Goal: Information Seeking & Learning: Learn about a topic

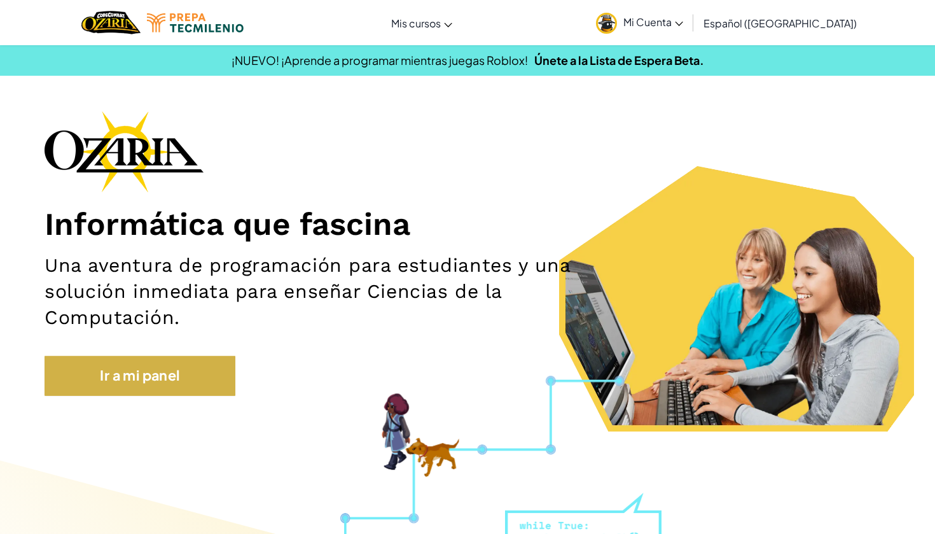
click at [167, 358] on link "Ir a mi panel" at bounding box center [140, 375] width 191 height 39
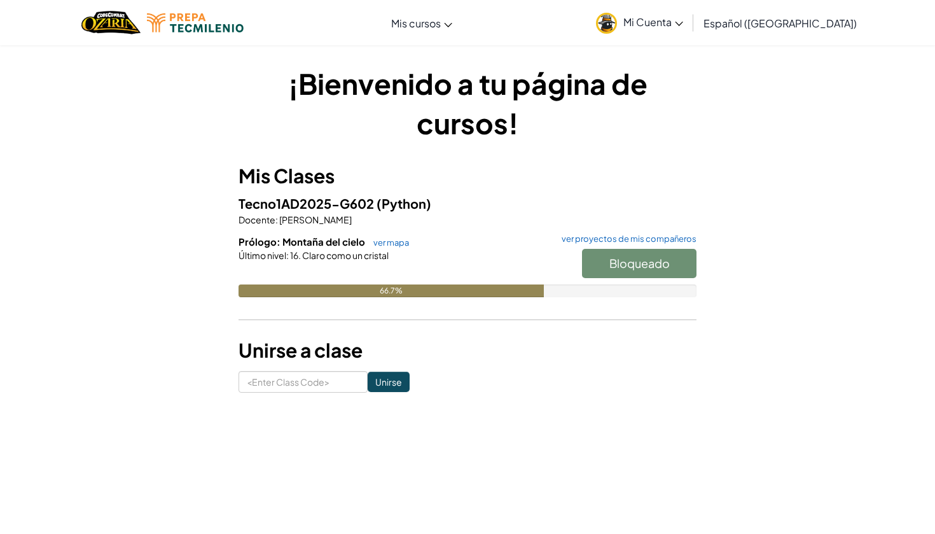
click at [387, 234] on div "Tecno1AD2025-G602 (Python) Docente : [PERSON_NAME] Prólogo: Montaña del cielo v…" at bounding box center [467, 254] width 458 height 123
click at [386, 243] on link "ver mapa" at bounding box center [388, 242] width 42 height 10
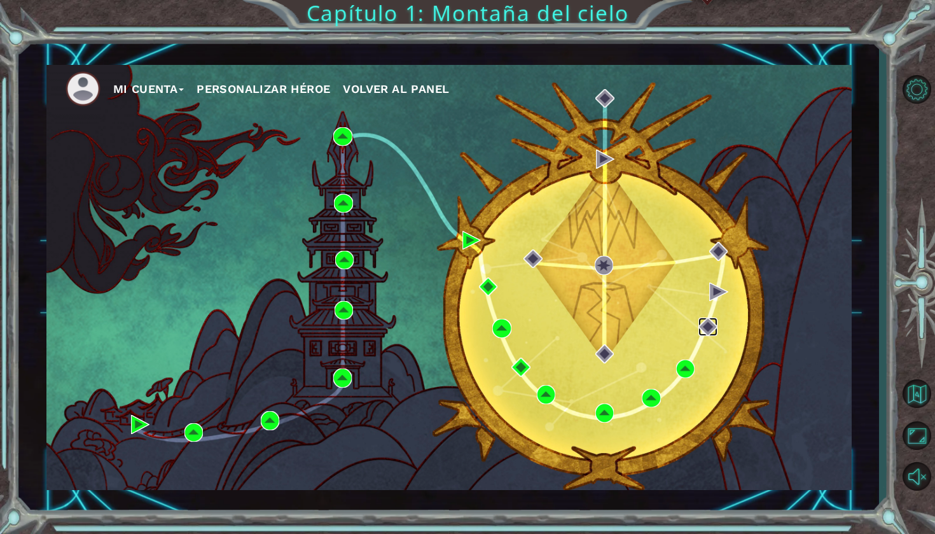
click at [701, 325] on img at bounding box center [707, 326] width 18 height 18
click at [710, 327] on img at bounding box center [707, 326] width 18 height 18
click at [690, 366] on img at bounding box center [685, 368] width 18 height 18
click at [679, 368] on img at bounding box center [685, 368] width 18 height 18
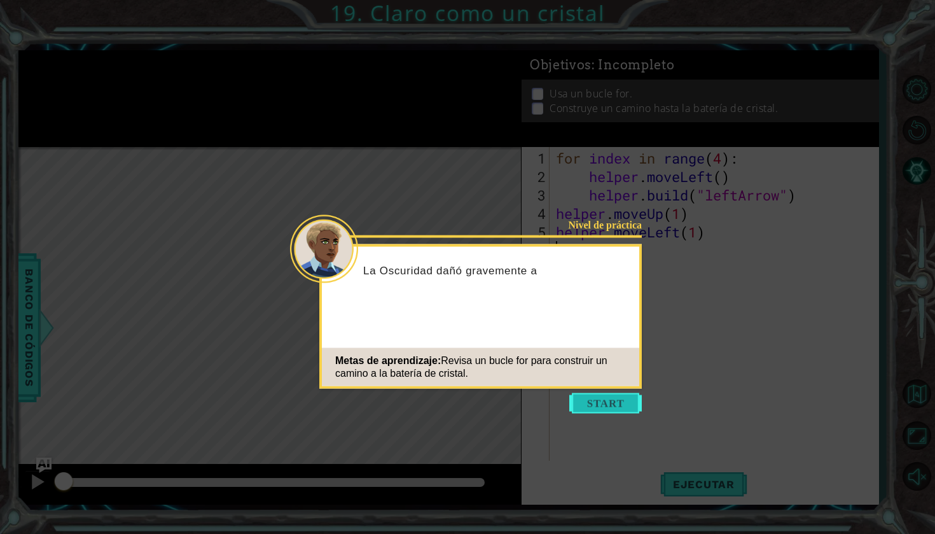
click at [616, 408] on button "Start" at bounding box center [605, 403] width 73 height 20
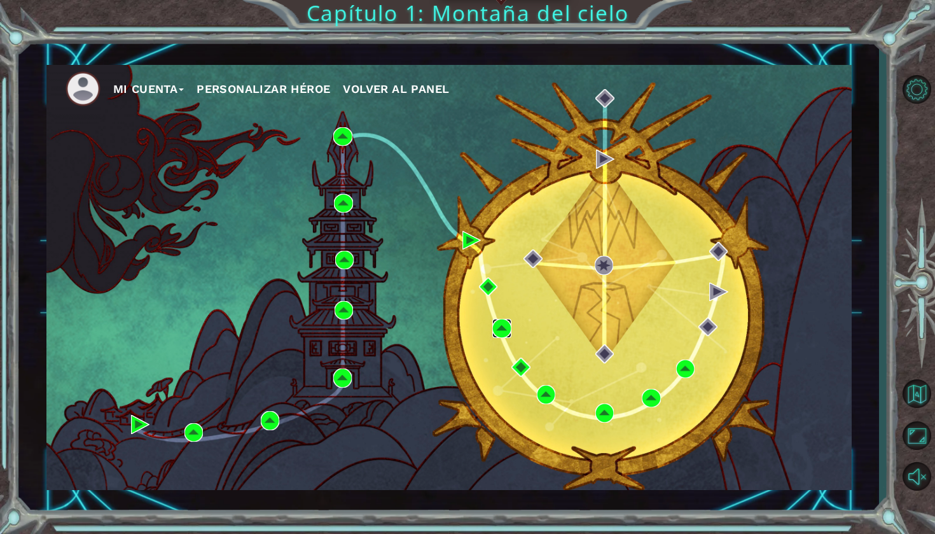
click at [504, 323] on img at bounding box center [501, 328] width 18 height 18
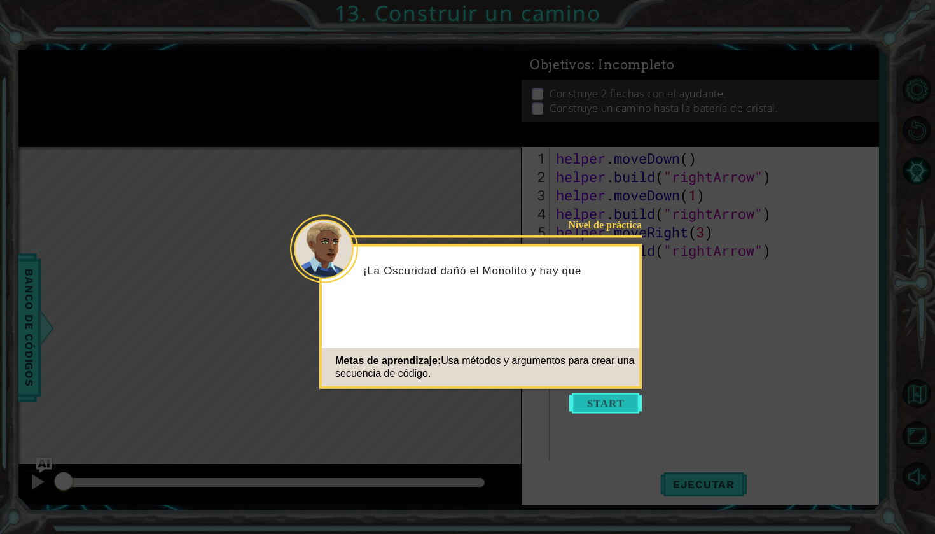
click at [584, 396] on button "Start" at bounding box center [605, 403] width 73 height 20
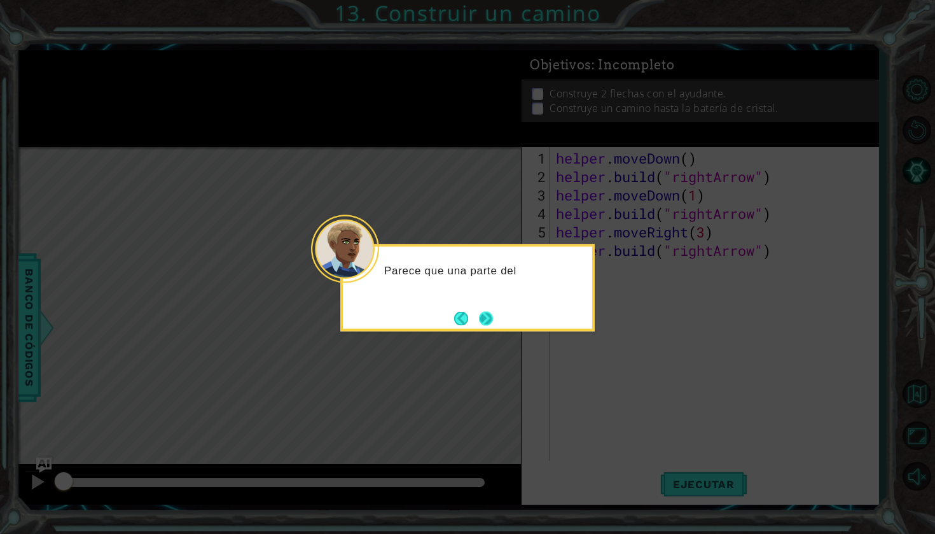
click at [489, 315] on button "Next" at bounding box center [486, 318] width 14 height 14
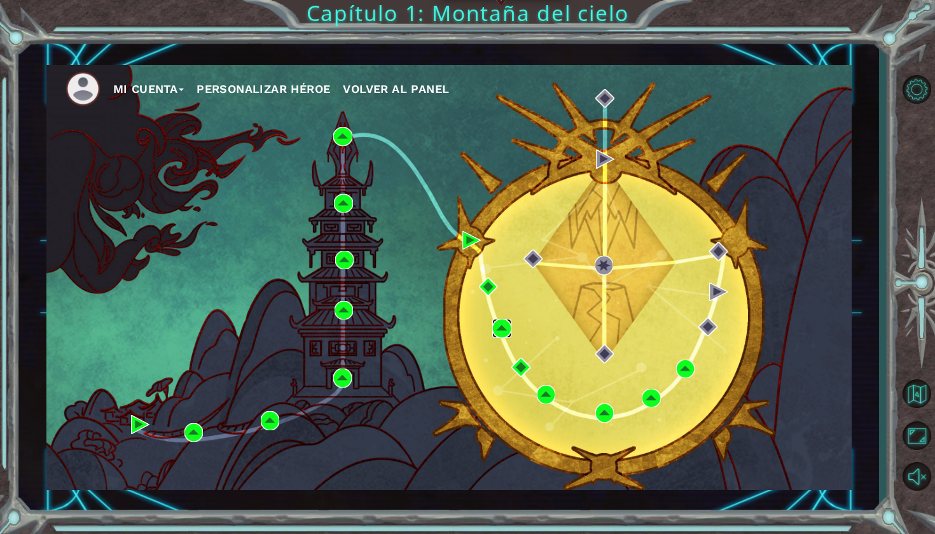
click at [501, 331] on img at bounding box center [501, 328] width 18 height 18
click at [516, 373] on img at bounding box center [520, 366] width 18 height 18
click at [542, 393] on img at bounding box center [546, 394] width 18 height 18
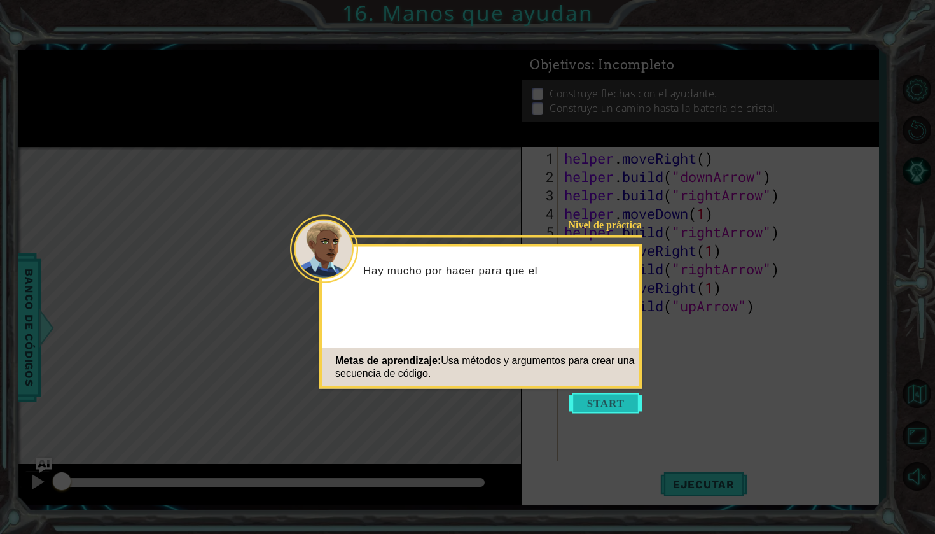
click at [615, 410] on button "Start" at bounding box center [605, 403] width 73 height 20
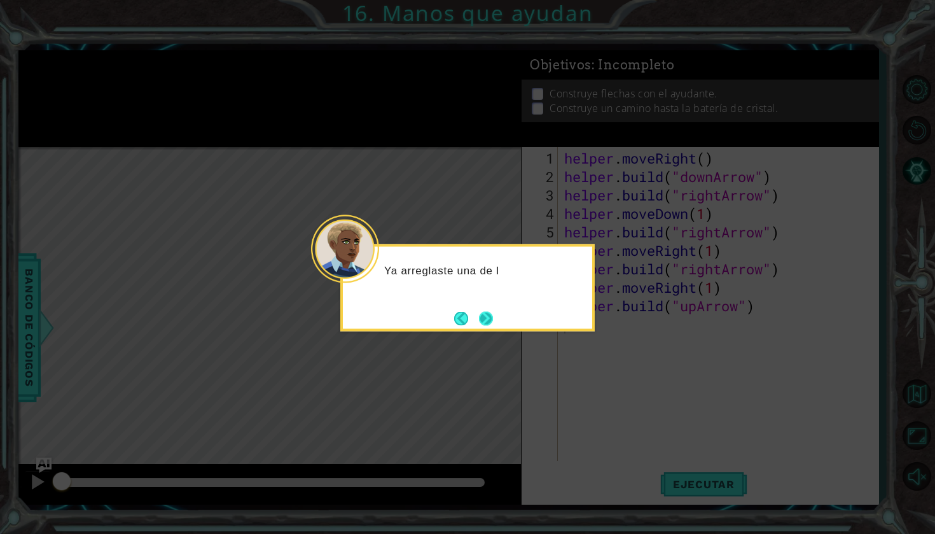
click at [485, 324] on button "Next" at bounding box center [486, 318] width 14 height 14
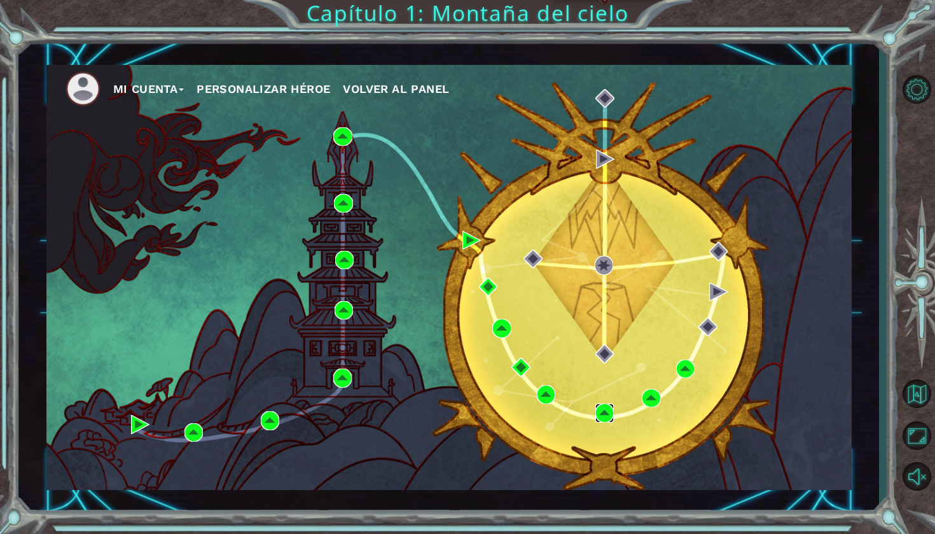
click at [604, 417] on img at bounding box center [604, 412] width 18 height 18
click at [546, 392] on img at bounding box center [546, 394] width 18 height 18
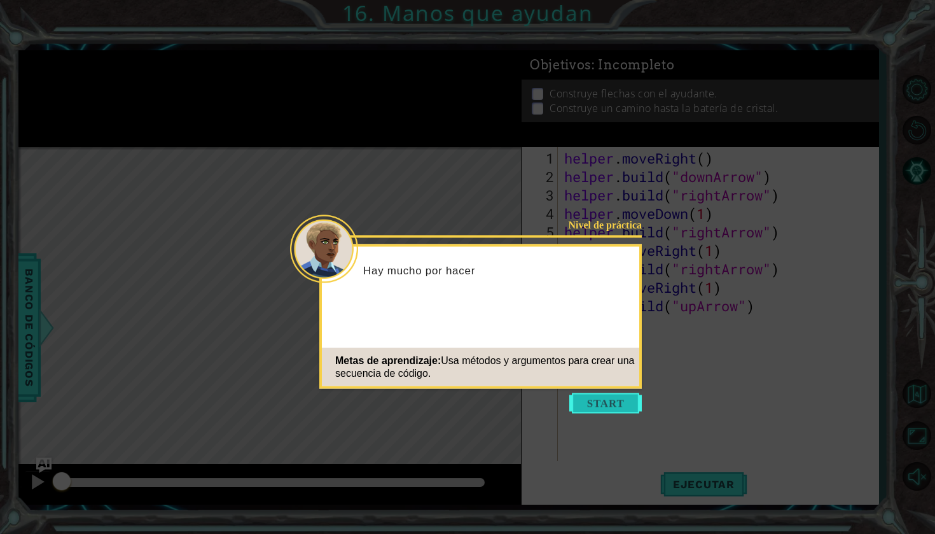
click at [608, 404] on button "Start" at bounding box center [605, 403] width 73 height 20
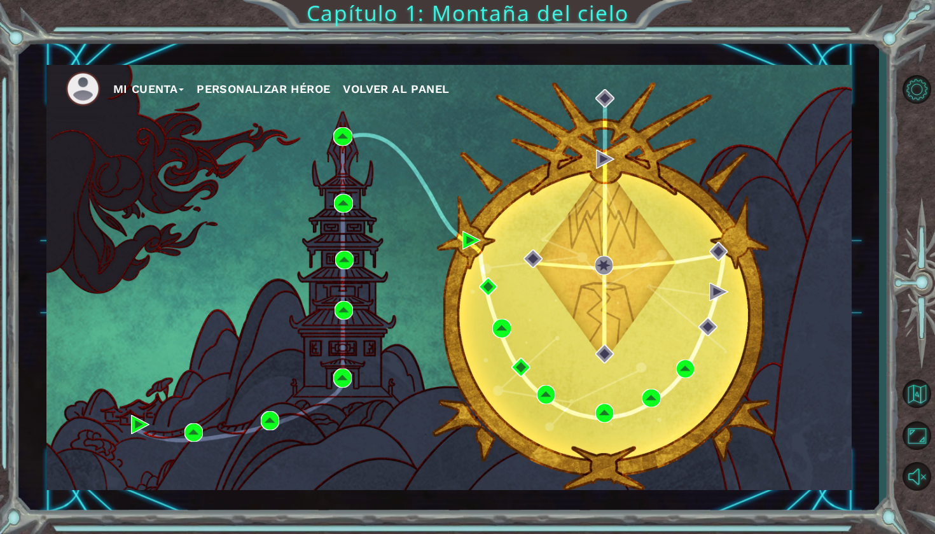
click at [605, 402] on div "Mi Cuenta Personalizar héroe Volver al panel" at bounding box center [448, 277] width 805 height 425
click at [605, 411] on img at bounding box center [604, 412] width 18 height 18
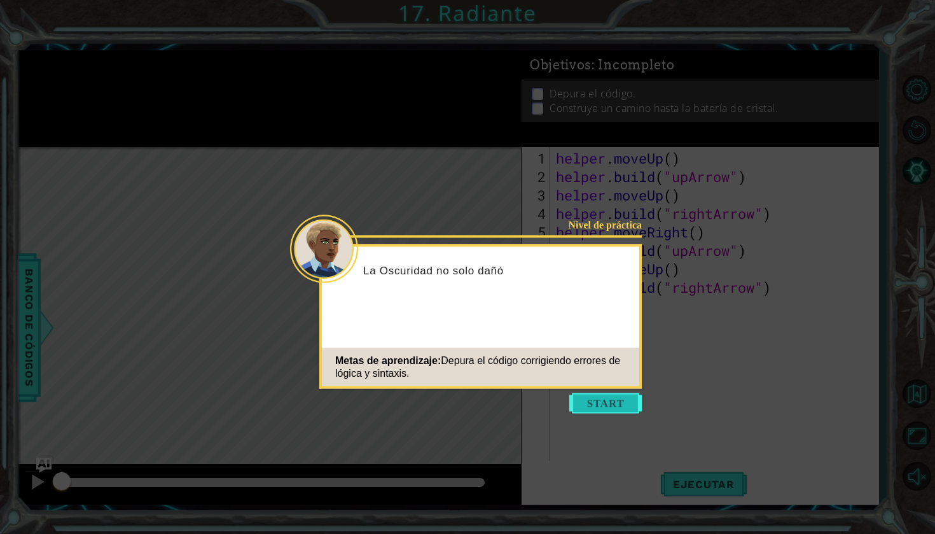
click at [625, 403] on button "Start" at bounding box center [605, 403] width 73 height 20
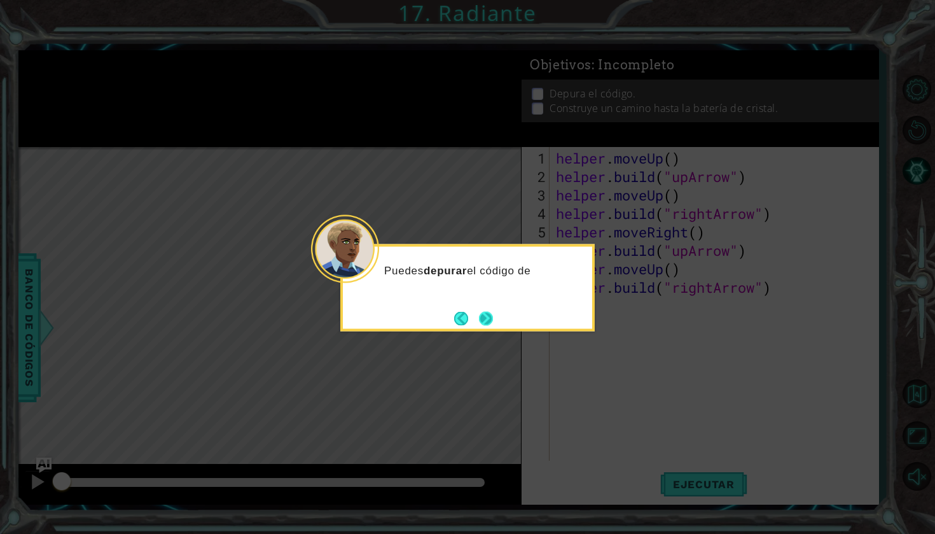
click at [487, 322] on button "Next" at bounding box center [486, 318] width 14 height 14
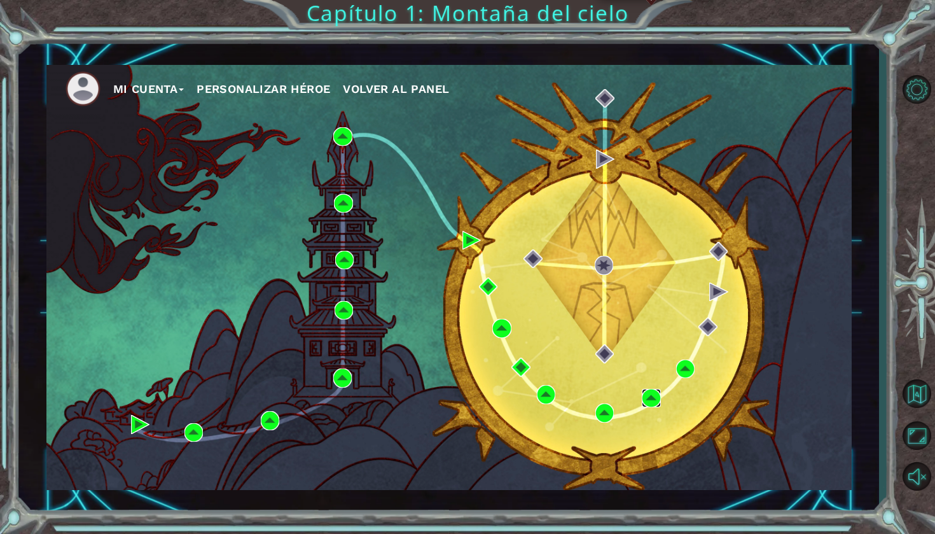
click at [656, 394] on img at bounding box center [651, 398] width 18 height 18
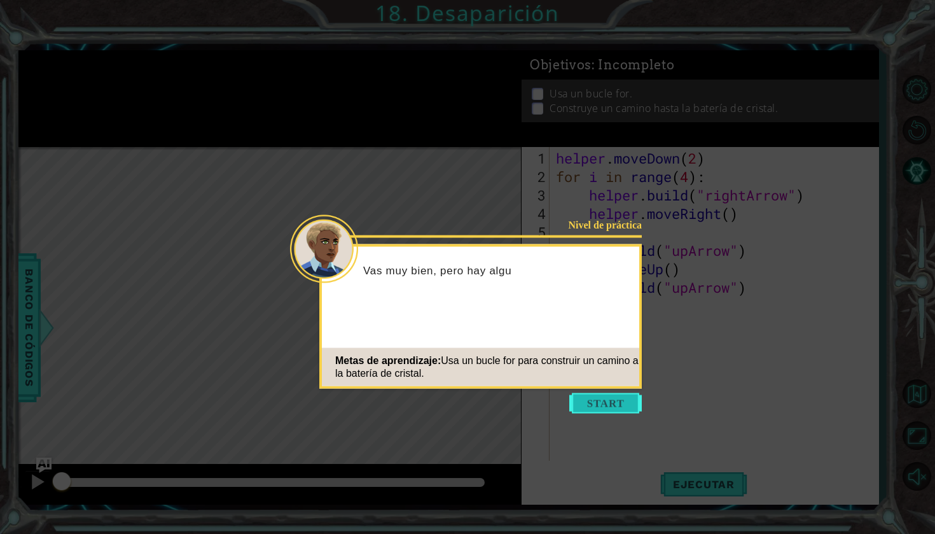
click at [626, 394] on button "Start" at bounding box center [605, 403] width 73 height 20
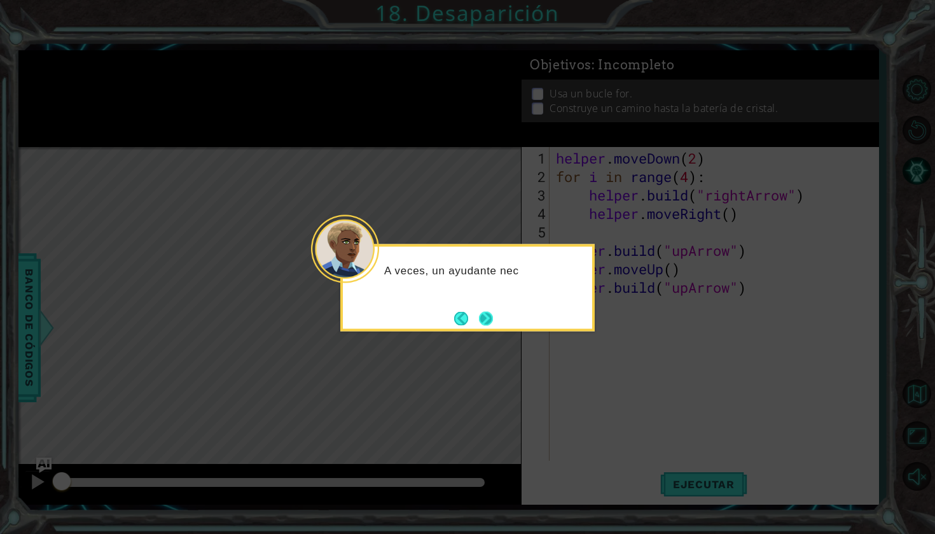
click at [484, 319] on button "Next" at bounding box center [486, 318] width 14 height 14
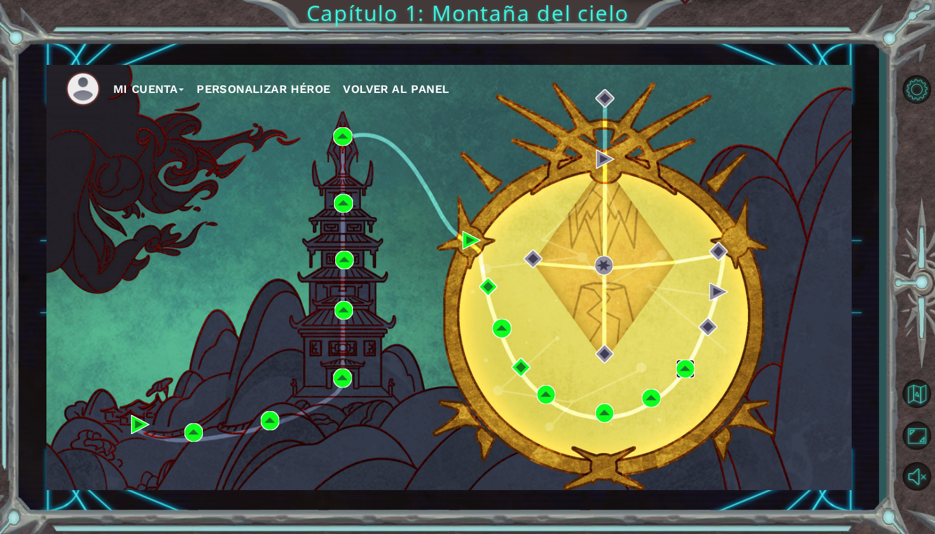
click at [678, 369] on img at bounding box center [685, 368] width 18 height 18
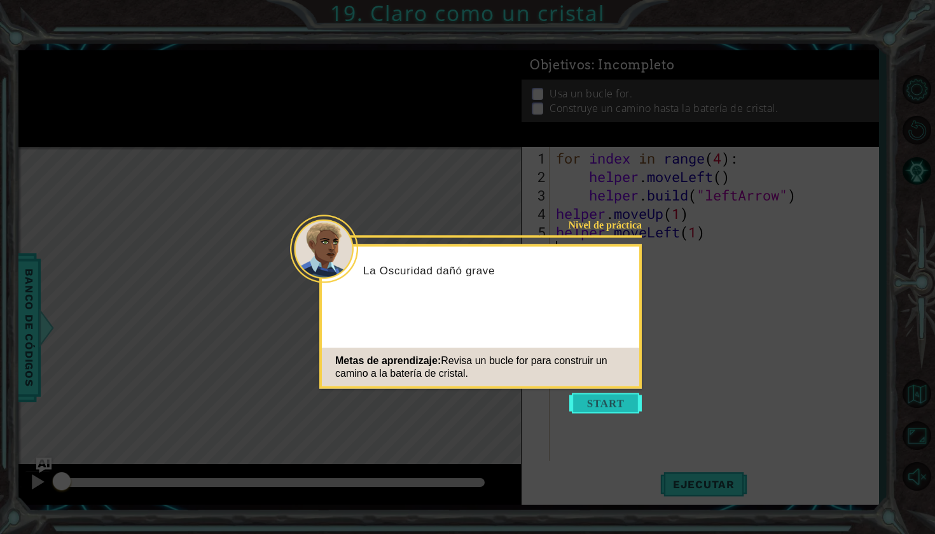
click at [610, 403] on button "Start" at bounding box center [605, 403] width 73 height 20
